Goal: Task Accomplishment & Management: Manage account settings

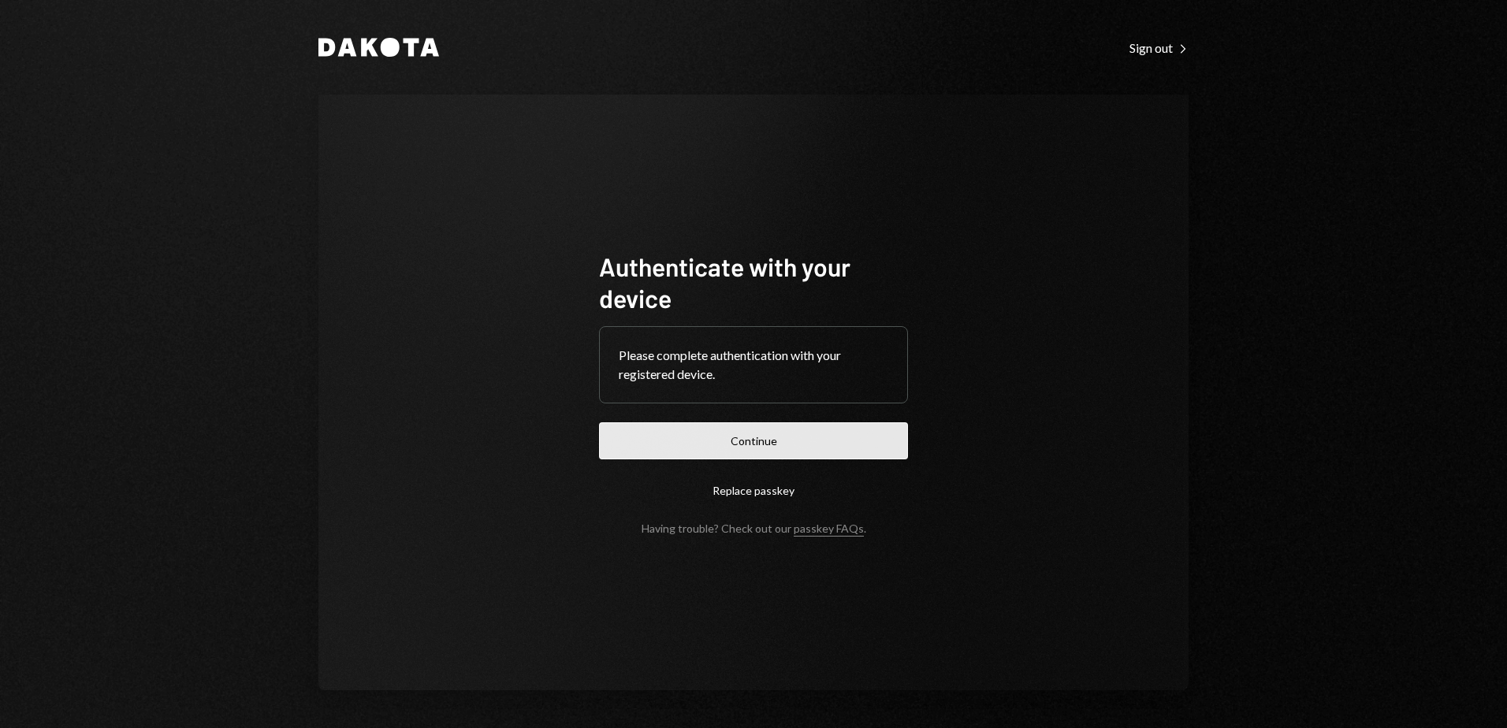
click at [779, 441] on button "Continue" at bounding box center [753, 440] width 309 height 37
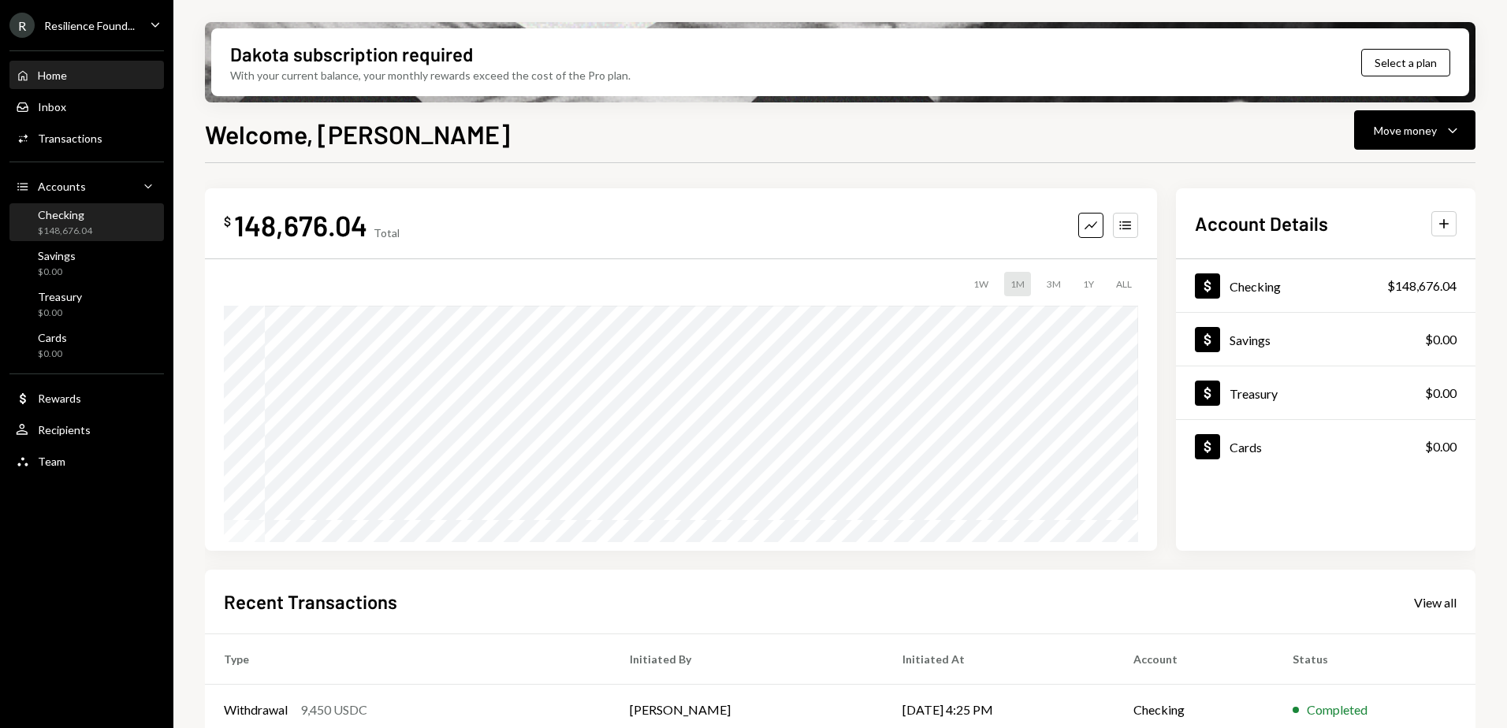
click at [84, 225] on div "$148,676.04" at bounding box center [65, 231] width 54 height 13
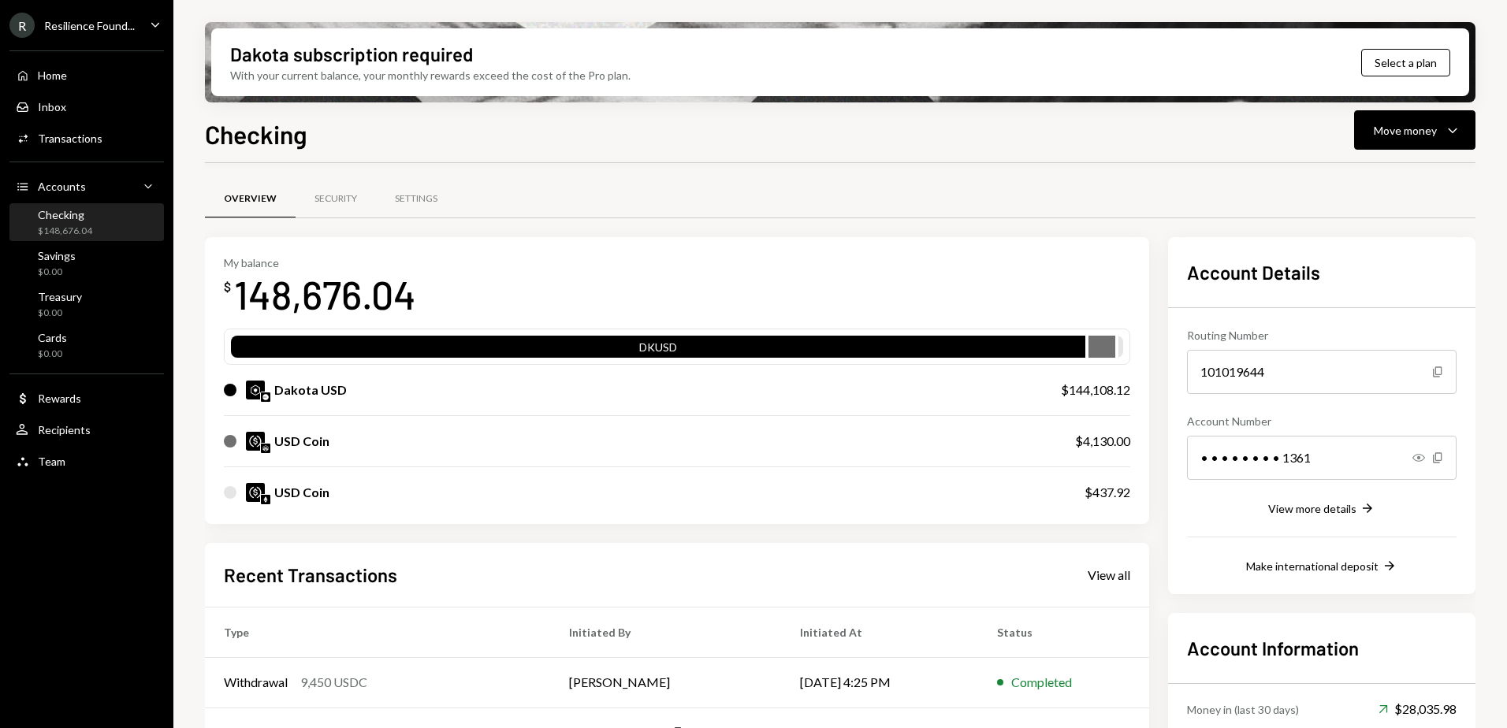
scroll to position [195, 0]
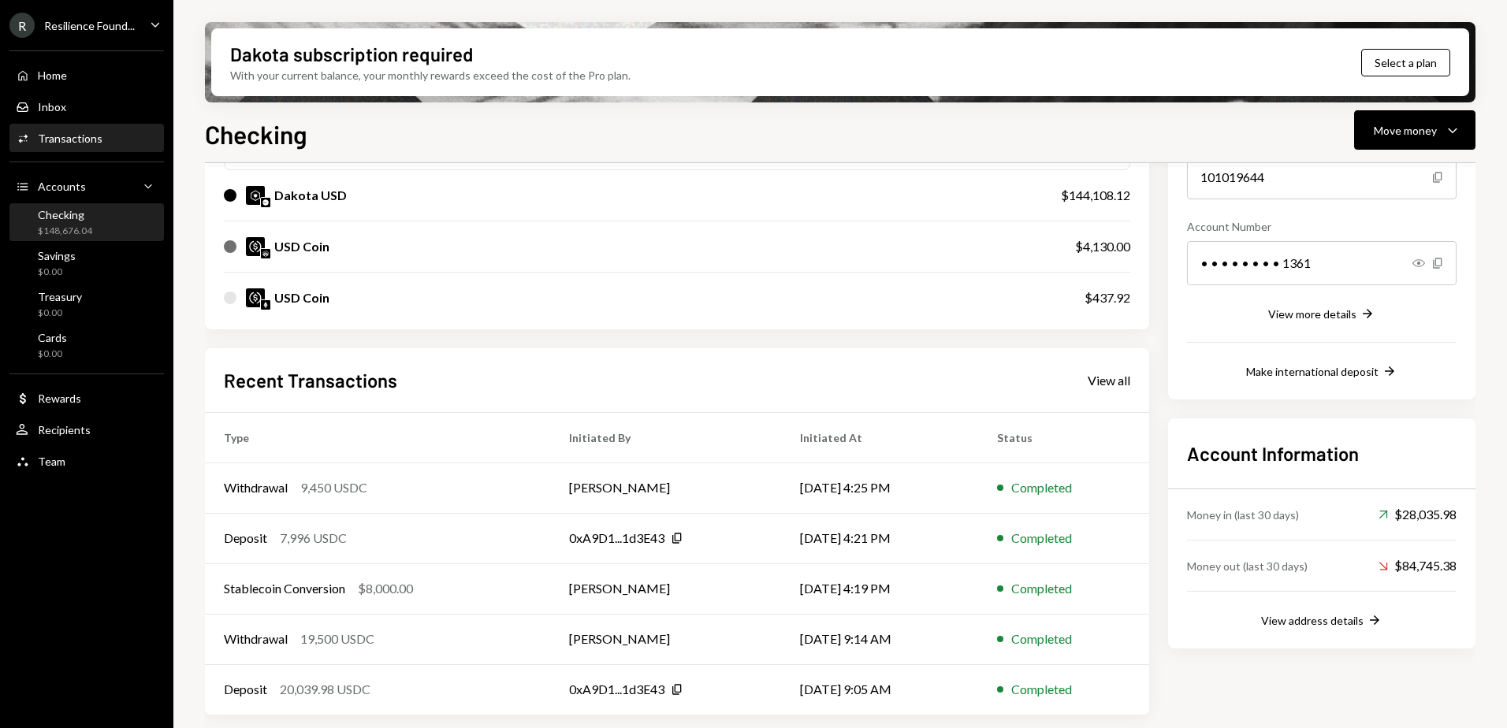
click at [84, 135] on div "Transactions" at bounding box center [70, 138] width 65 height 13
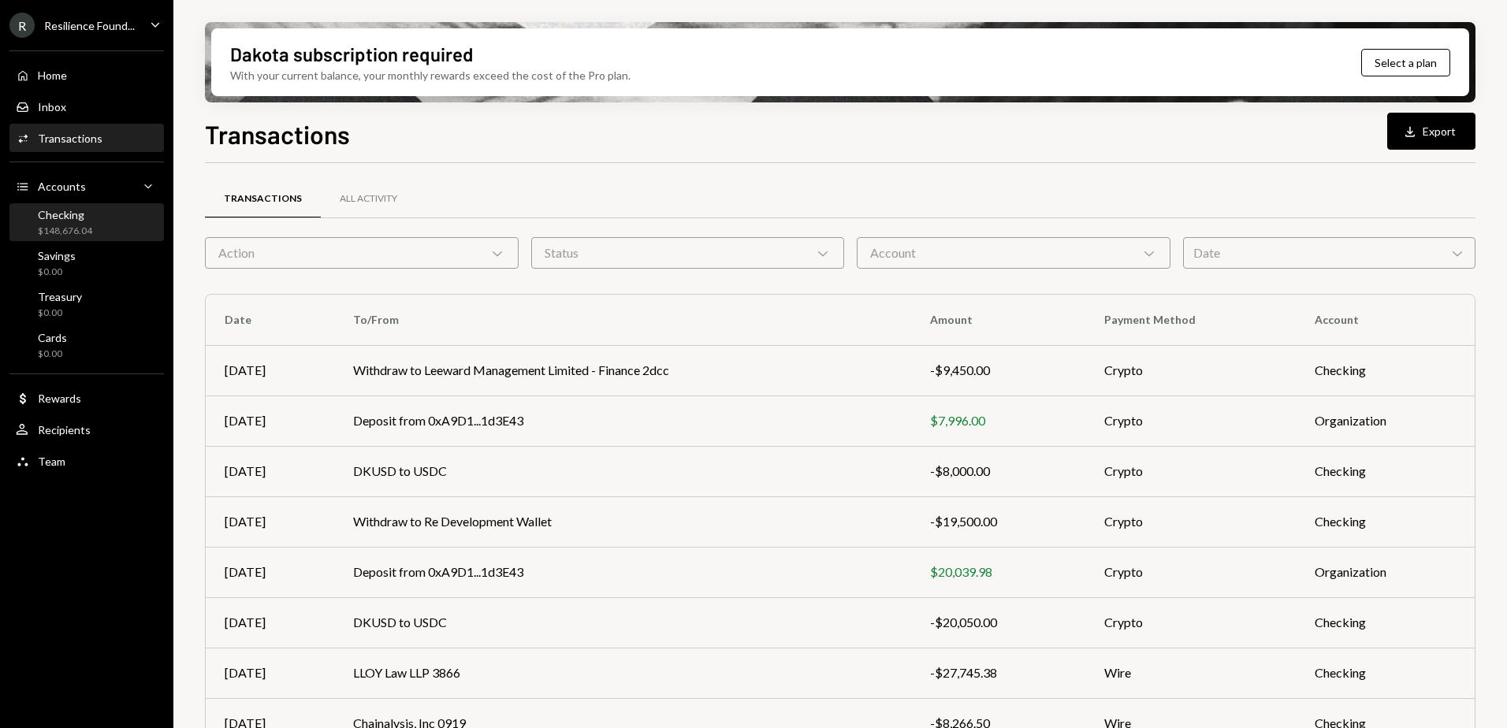
click at [73, 218] on div "Checking" at bounding box center [65, 214] width 54 height 13
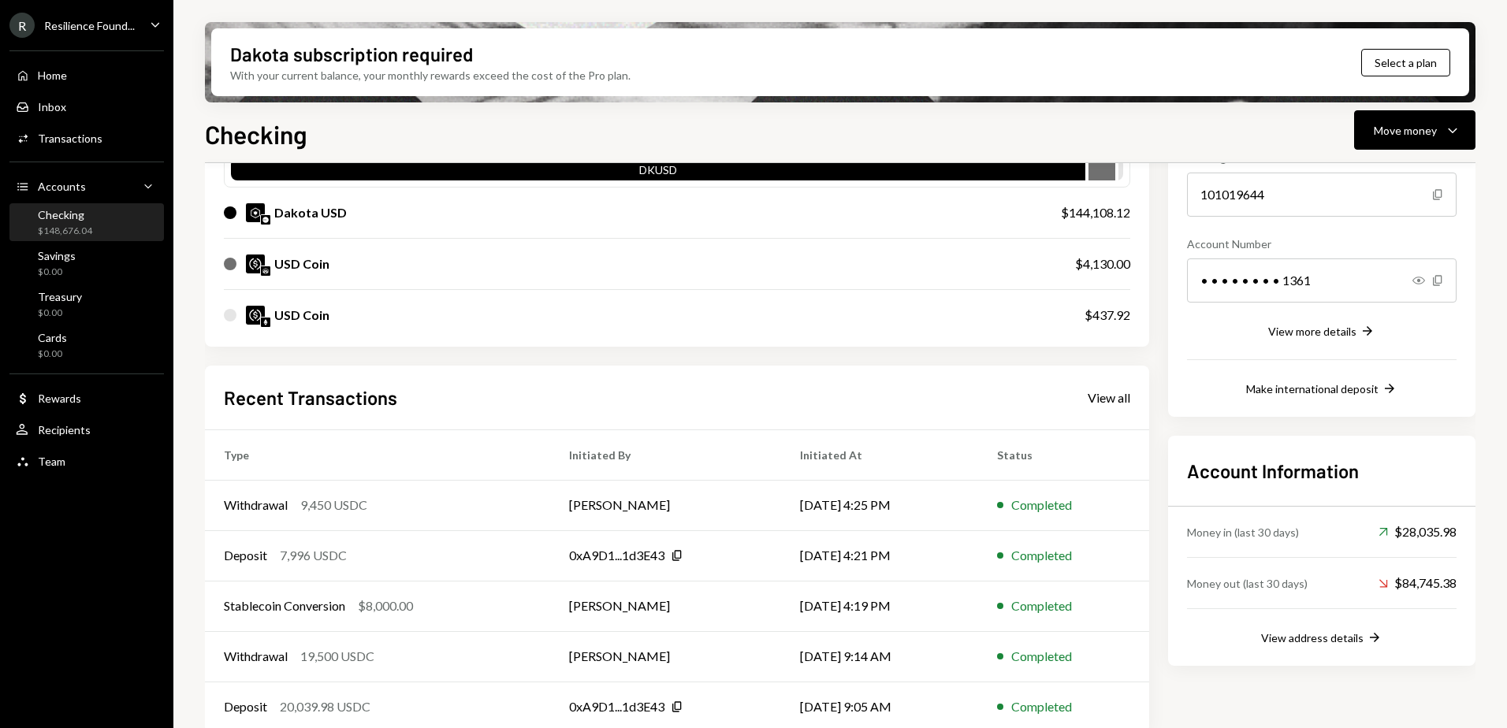
scroll to position [195, 0]
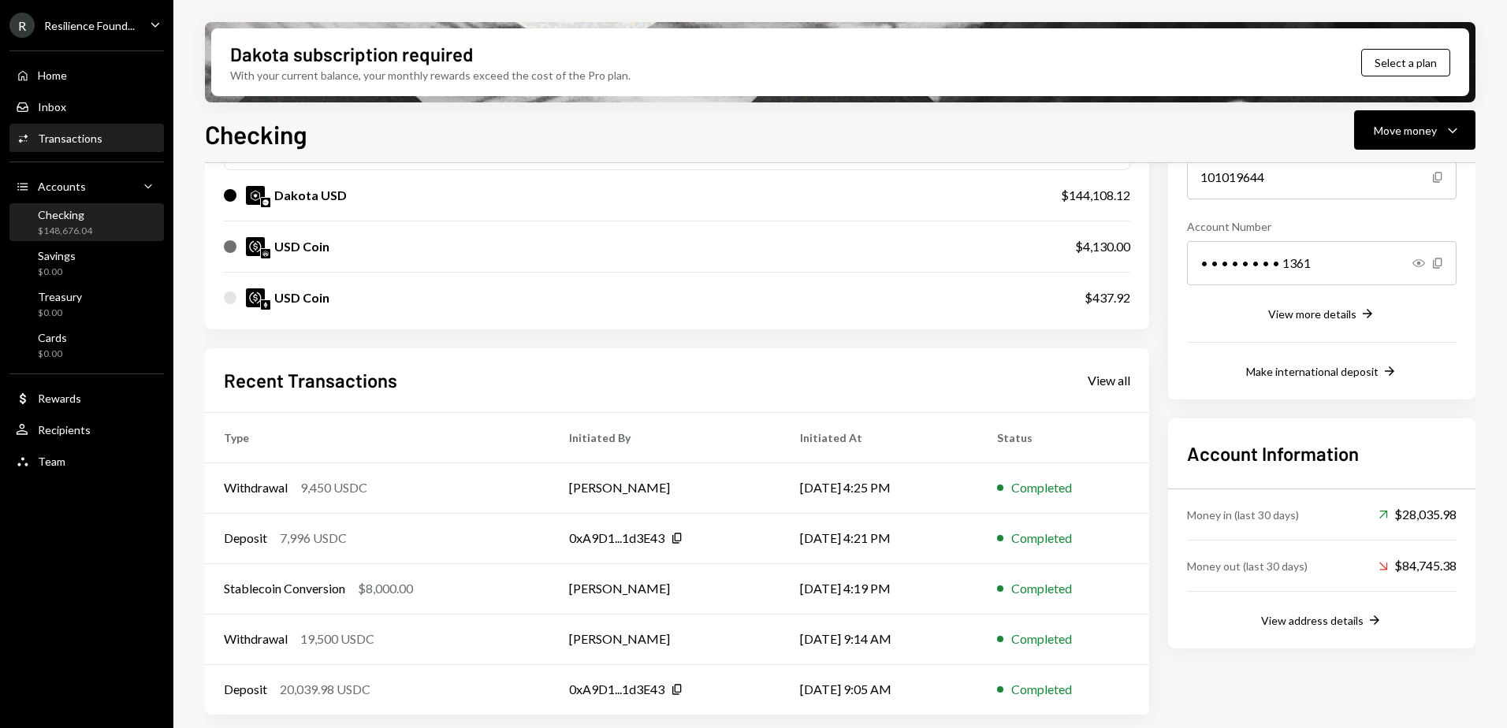
click at [80, 140] on div "Transactions" at bounding box center [70, 138] width 65 height 13
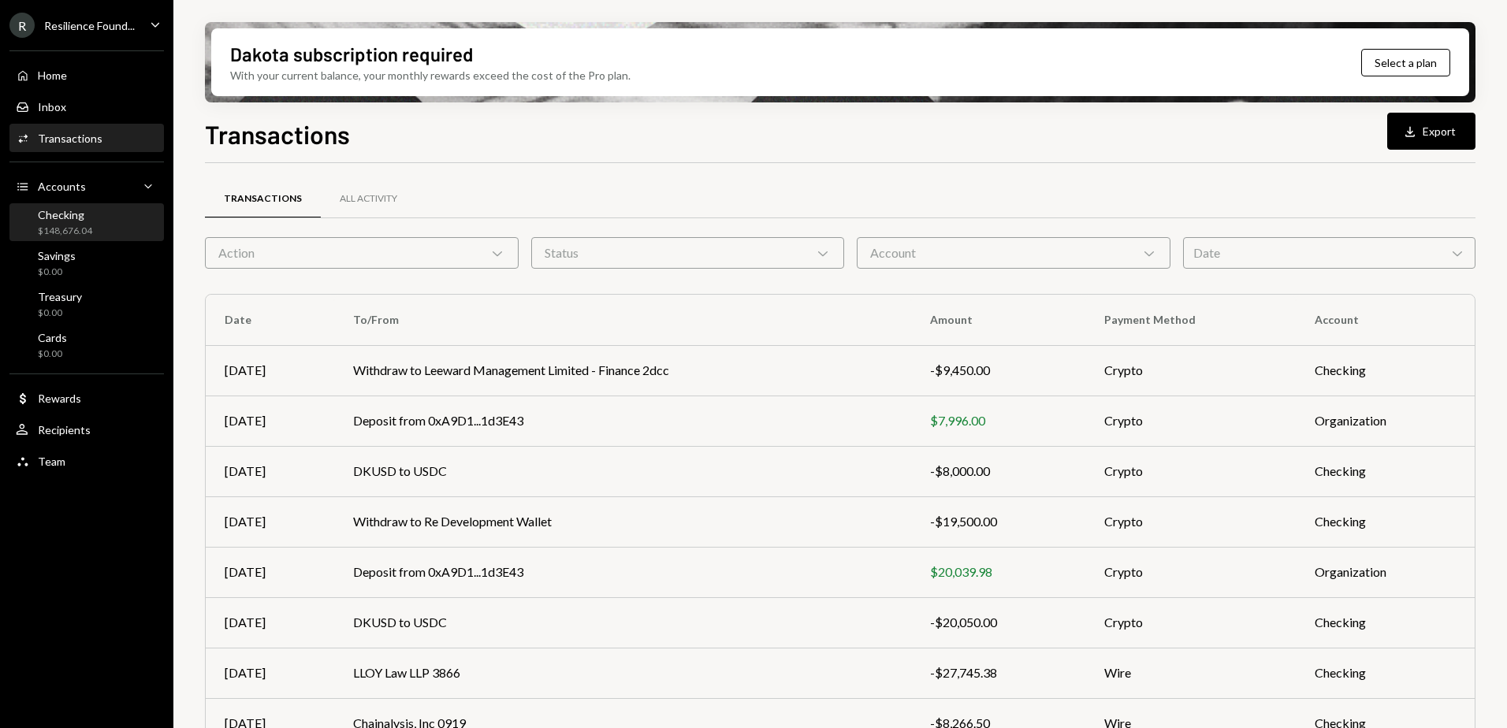
click at [86, 218] on div "Checking" at bounding box center [65, 214] width 54 height 13
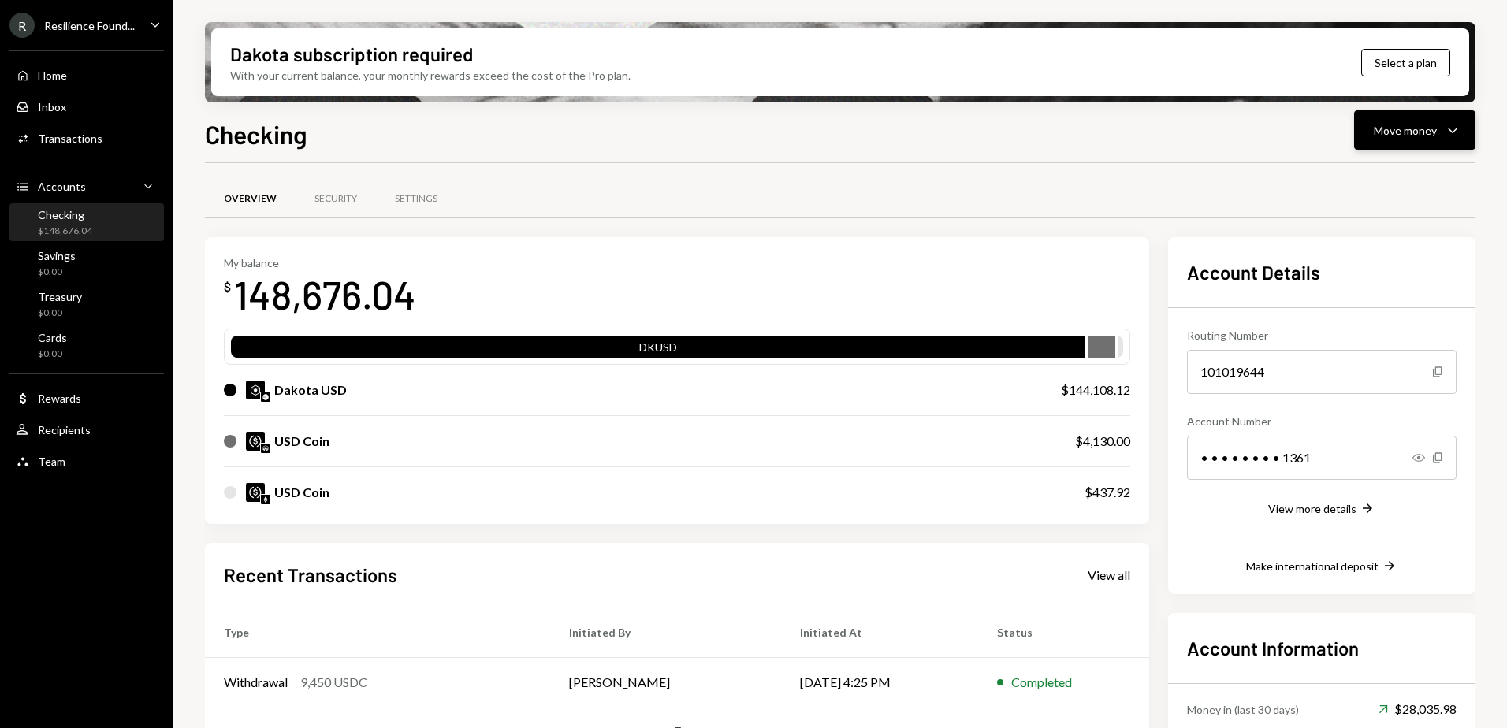
click at [1441, 132] on div "Move money Caret Down" at bounding box center [1415, 130] width 82 height 19
click at [1374, 179] on div "Send" at bounding box center [1401, 177] width 115 height 17
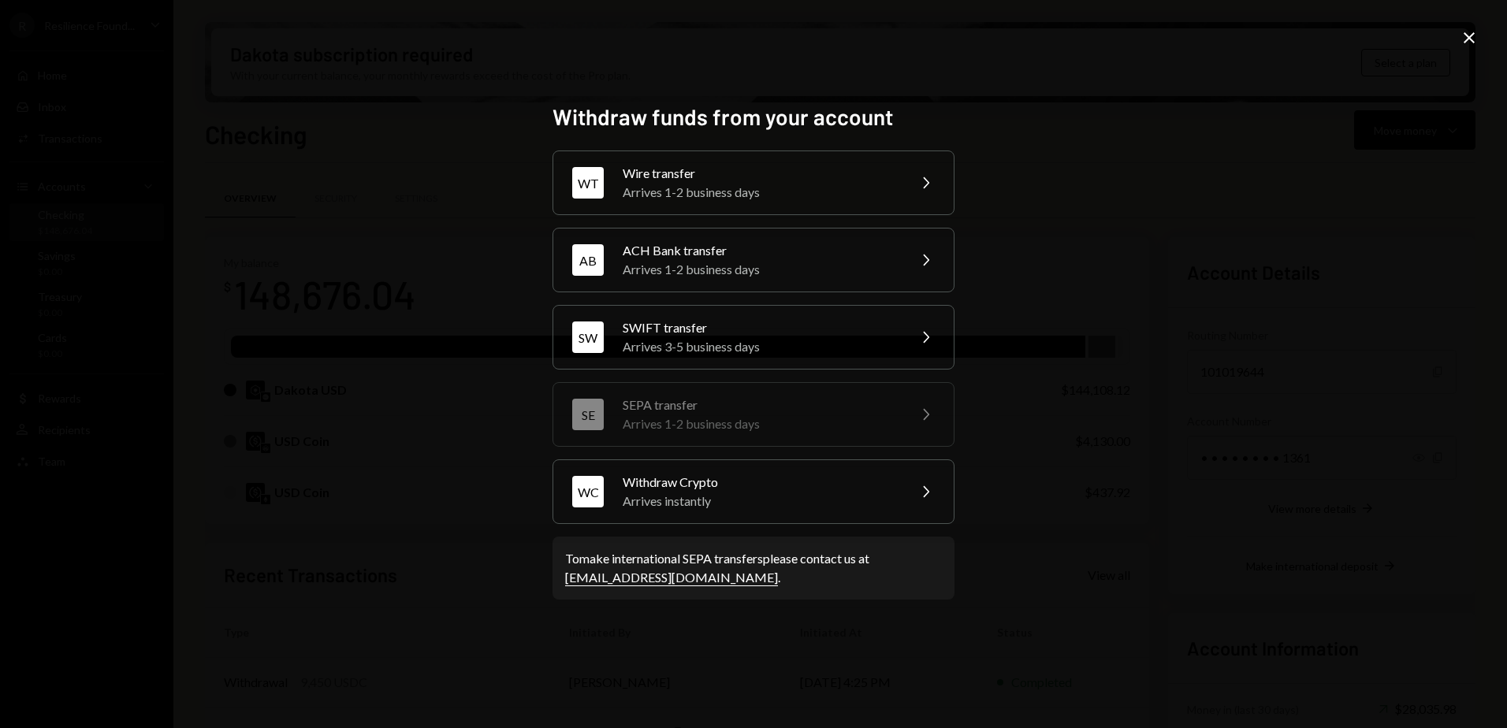
click at [1470, 32] on icon "Close" at bounding box center [1469, 37] width 19 height 19
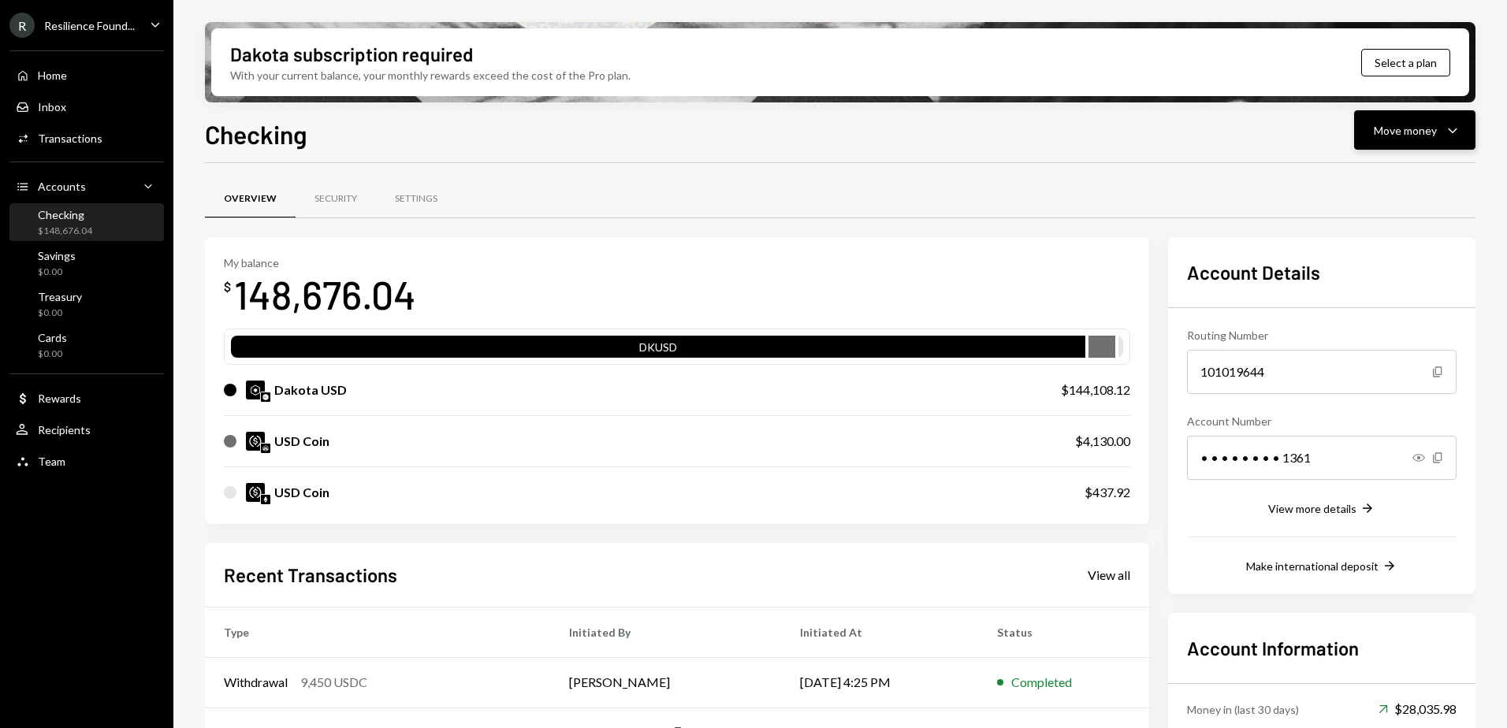
click at [1419, 128] on div "Move money" at bounding box center [1405, 130] width 63 height 17
click at [1382, 246] on div "Deposit" at bounding box center [1401, 248] width 115 height 17
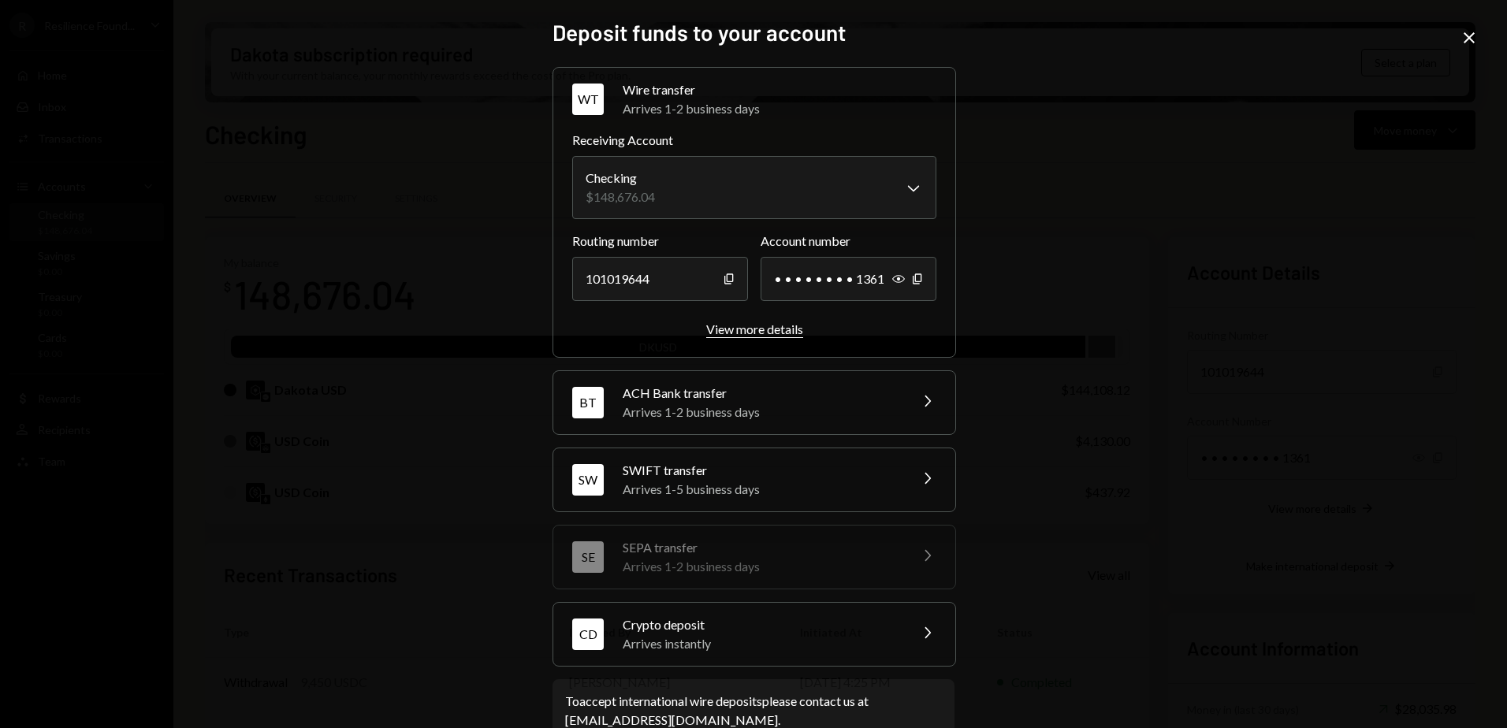
click at [749, 332] on div "View more details" at bounding box center [754, 329] width 97 height 15
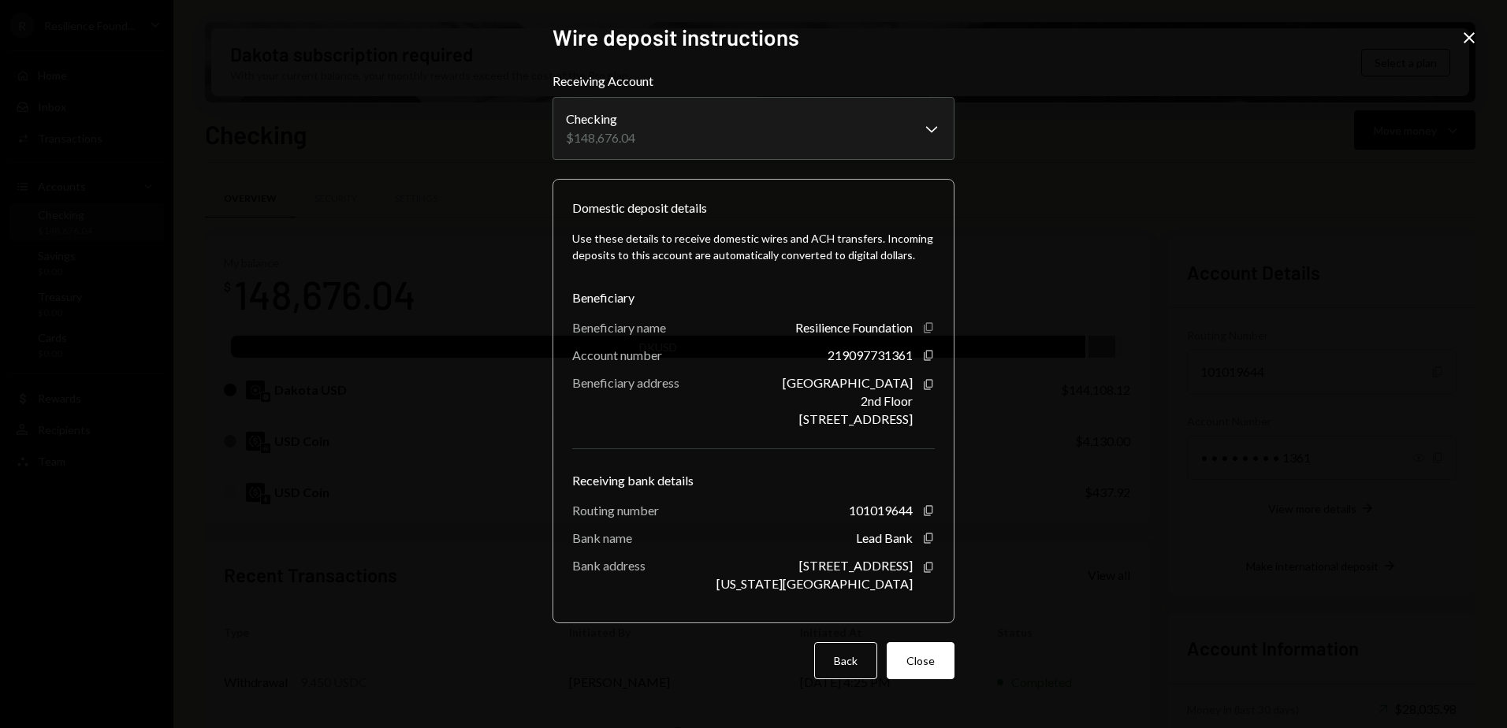
click at [926, 322] on icon "Copy" at bounding box center [928, 328] width 13 height 13
click at [928, 509] on icon "Copy" at bounding box center [928, 510] width 13 height 13
click at [928, 353] on icon "Copy" at bounding box center [928, 355] width 13 height 13
click at [925, 354] on icon "Copy" at bounding box center [928, 355] width 13 height 13
click at [1466, 27] on div "**********" at bounding box center [753, 364] width 1507 height 728
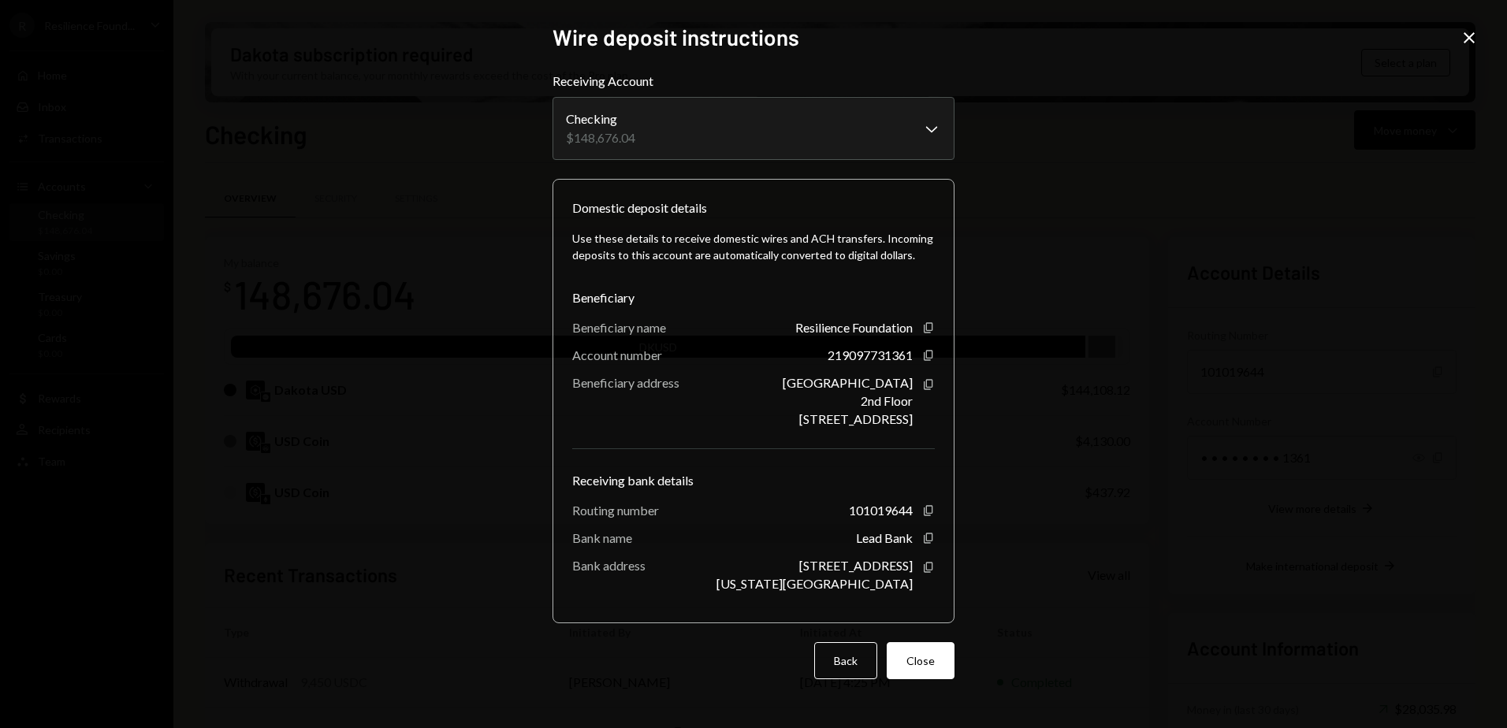
click at [1464, 36] on icon "Close" at bounding box center [1469, 37] width 19 height 19
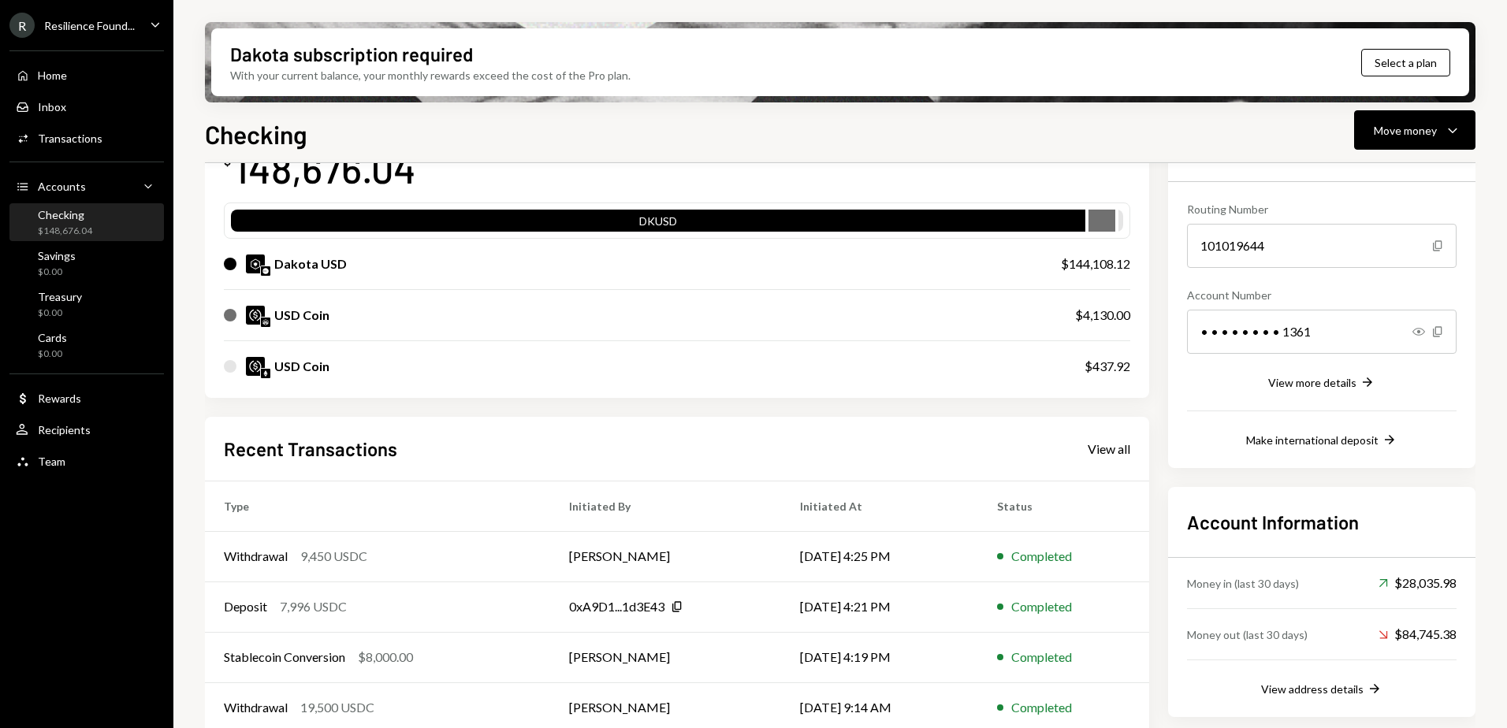
scroll to position [158, 0]
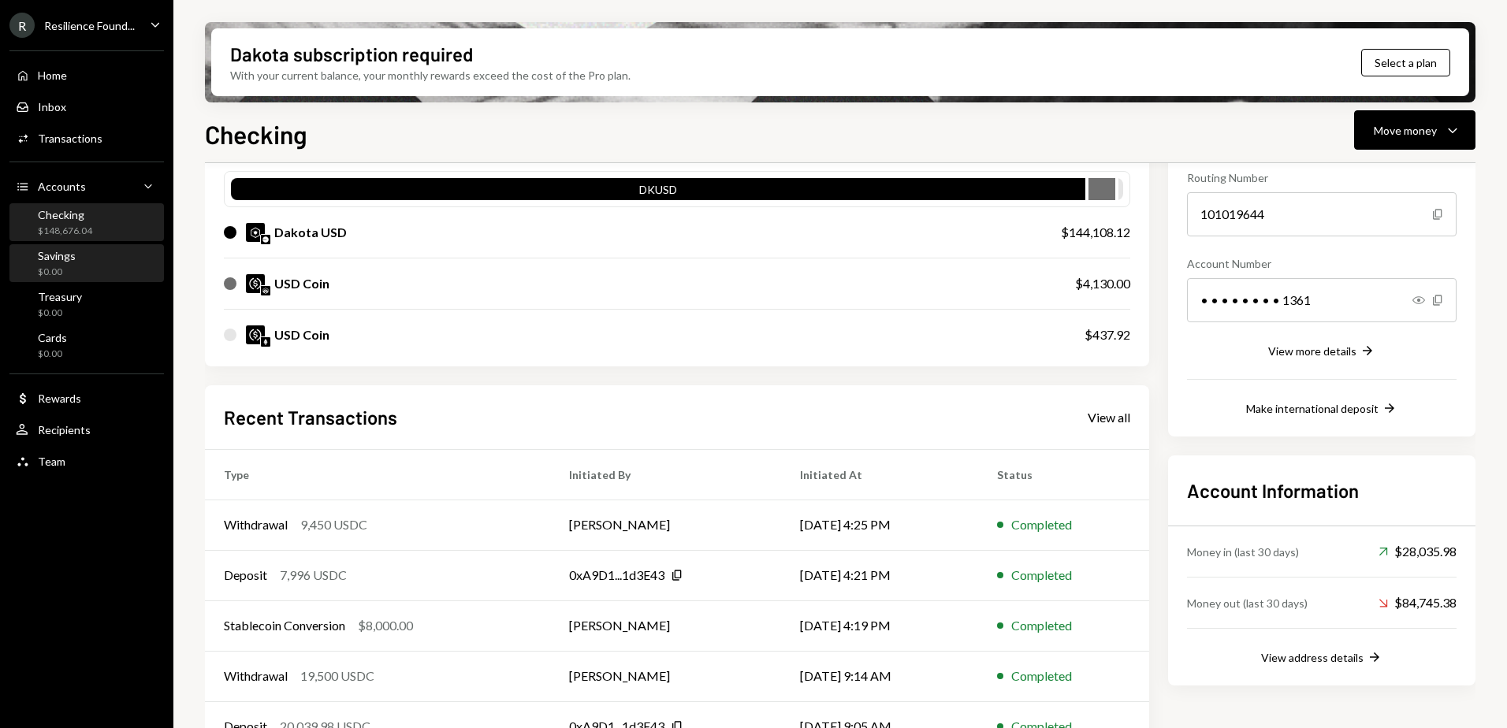
click at [84, 254] on div "Savings $0.00" at bounding box center [87, 264] width 142 height 30
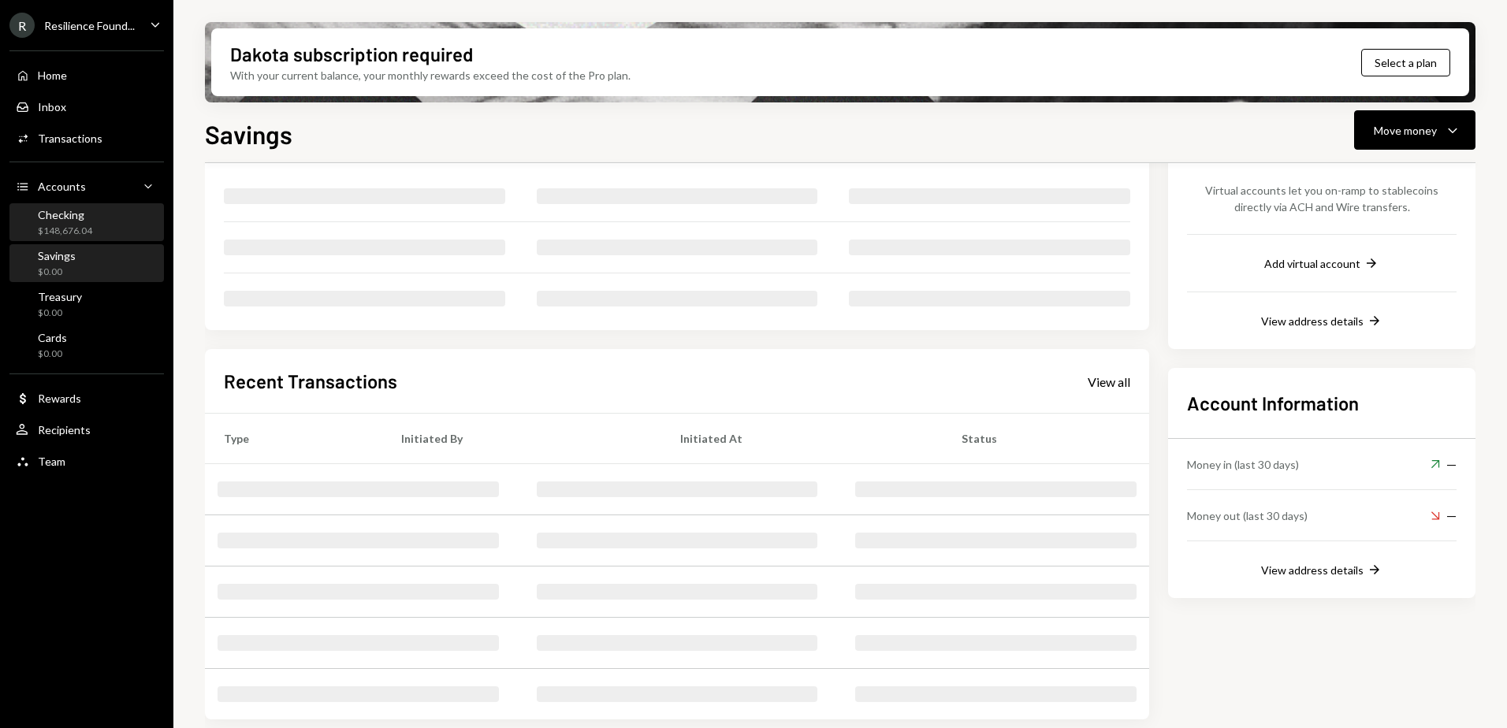
scroll to position [95, 0]
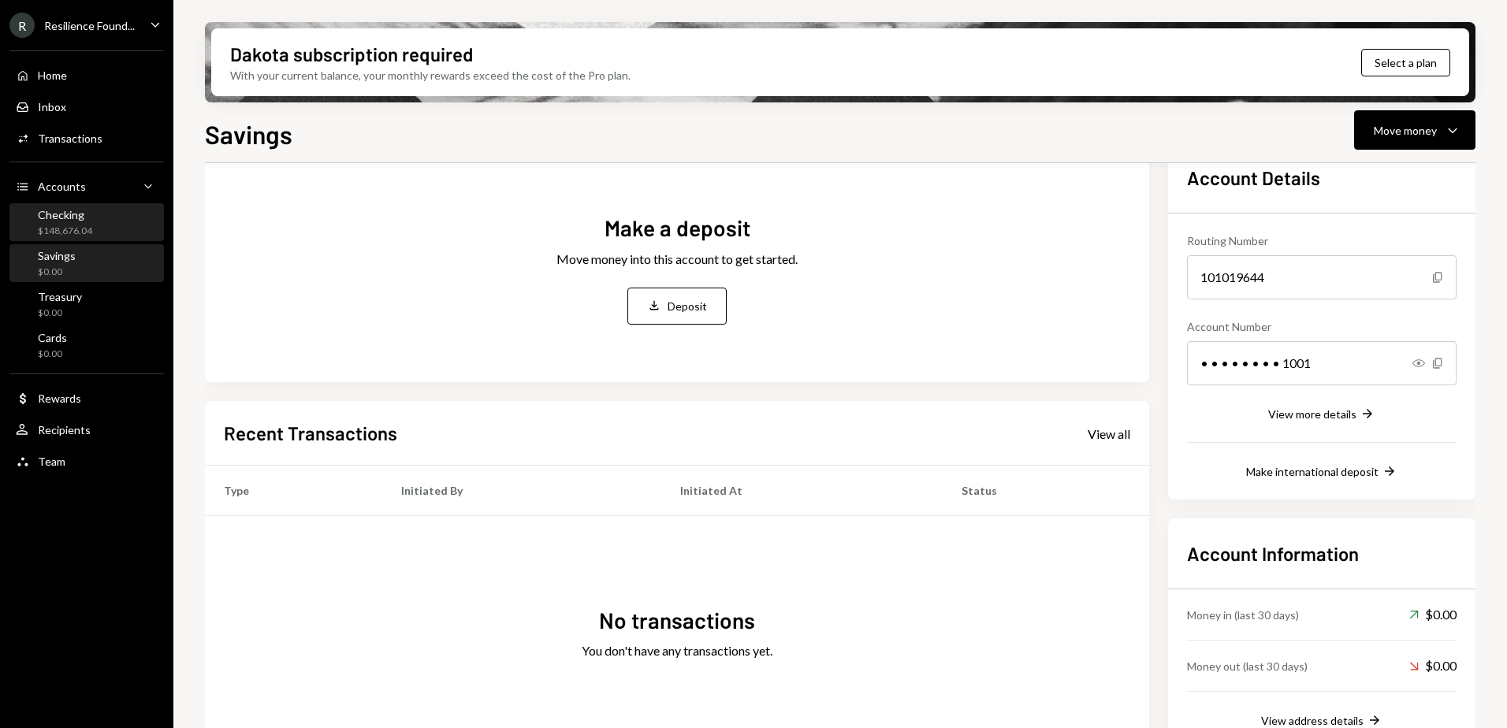
click at [81, 210] on div "Checking" at bounding box center [65, 214] width 54 height 13
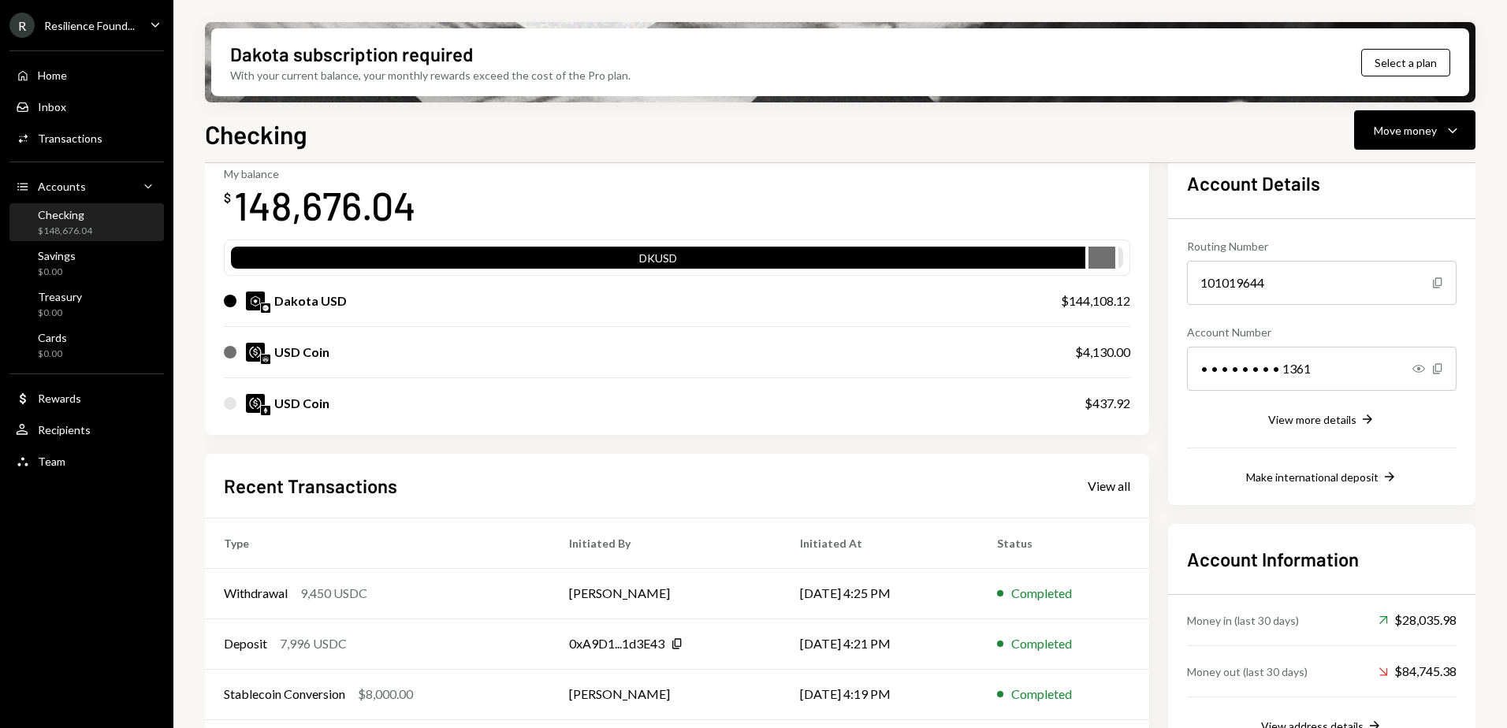
scroll to position [195, 0]
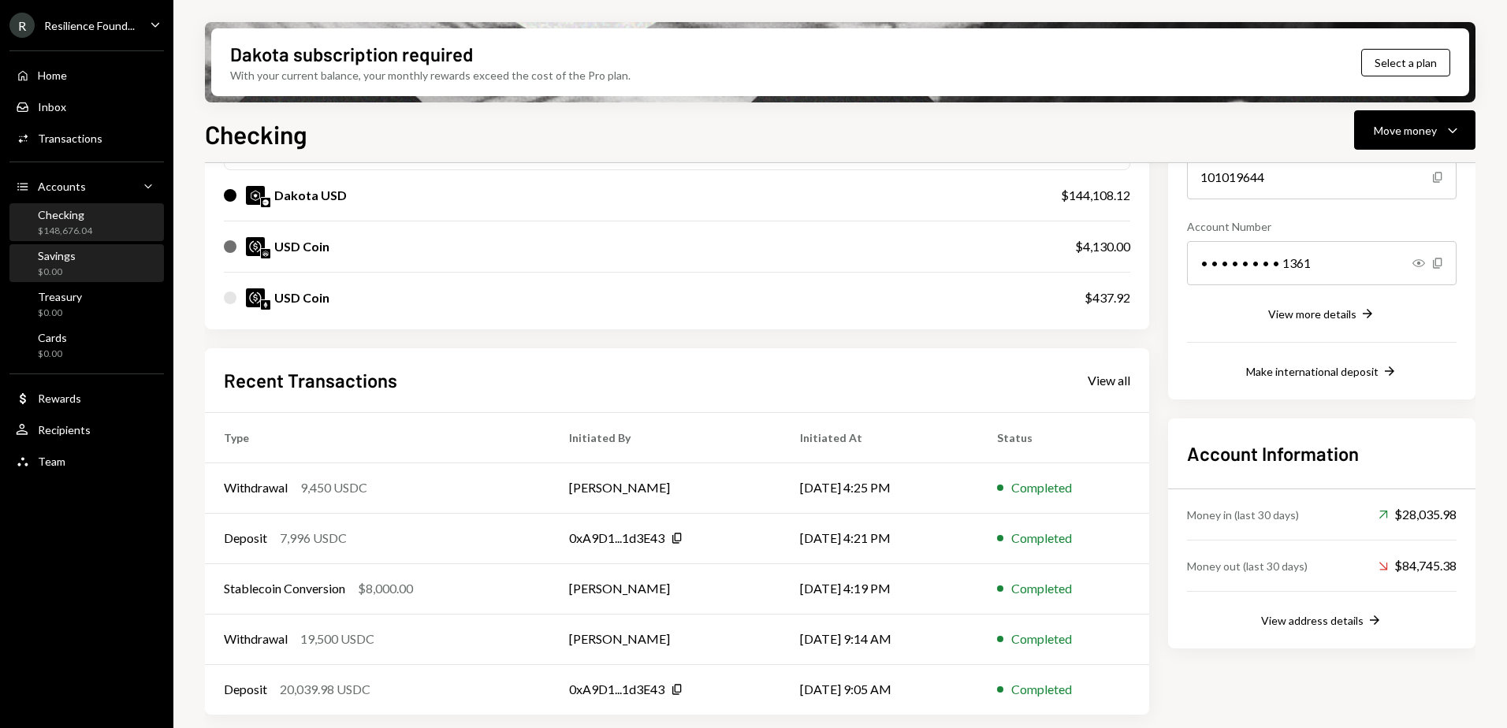
click at [78, 267] on div "Savings $0.00" at bounding box center [87, 264] width 142 height 30
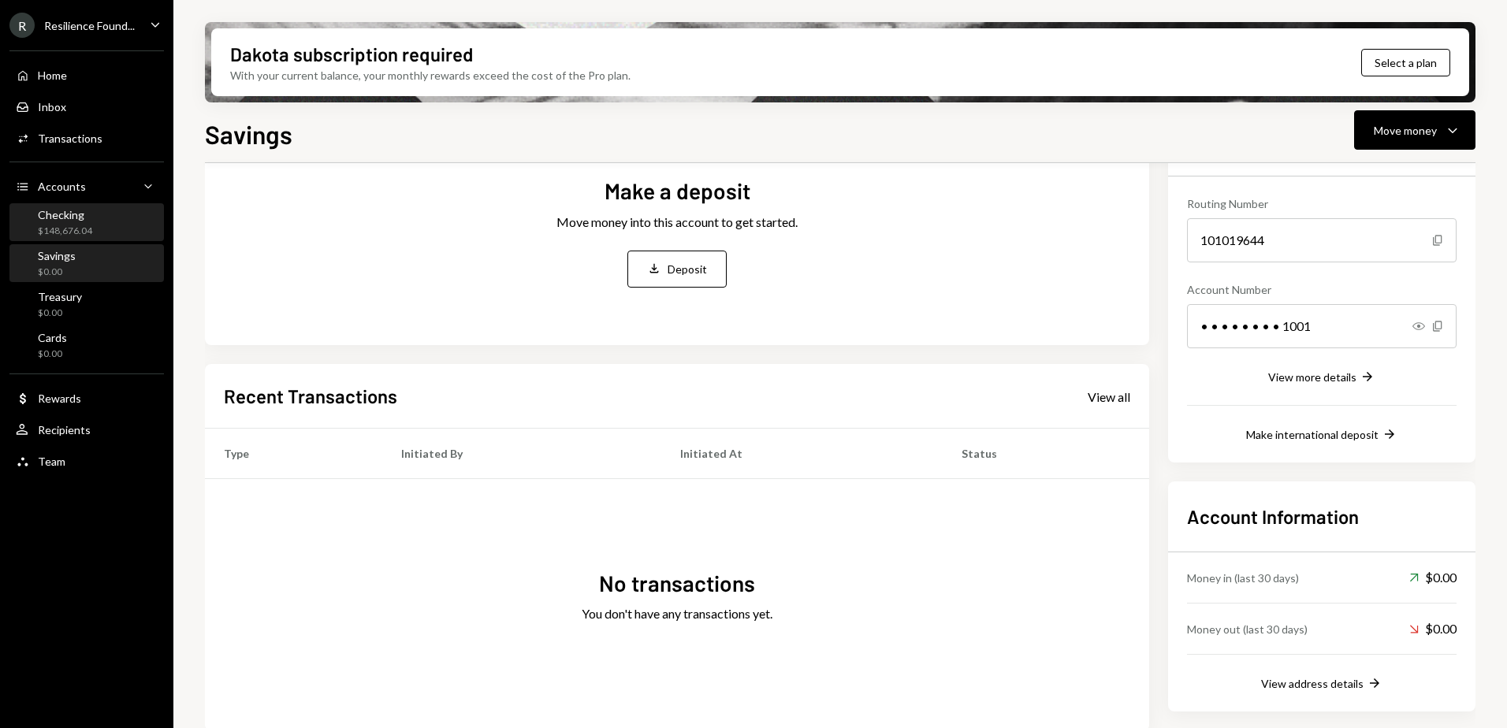
click at [71, 225] on div "$148,676.04" at bounding box center [65, 231] width 54 height 13
